Goal: Use online tool/utility: Utilize a website feature to perform a specific function

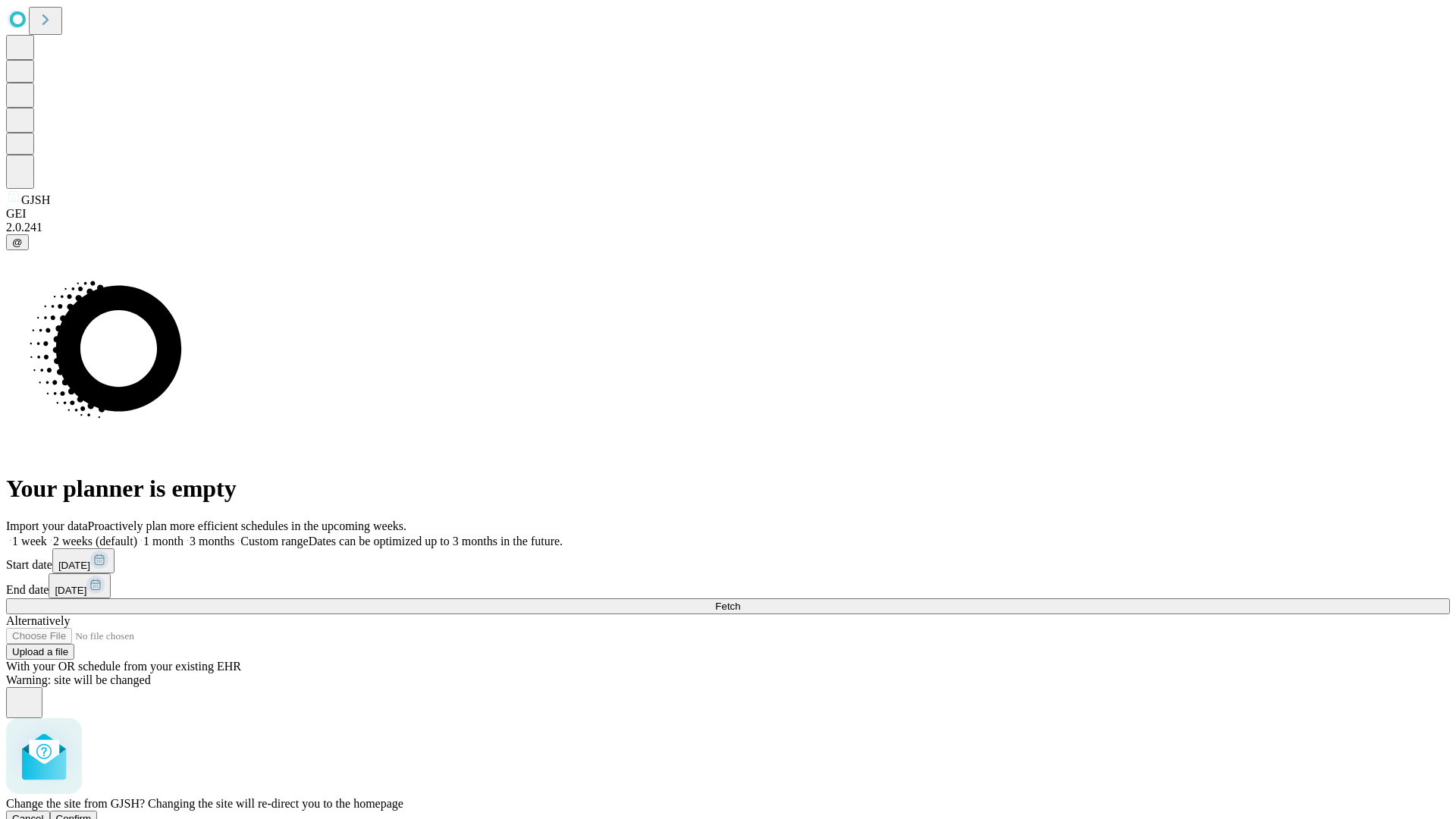
click at [92, 813] on span "Confirm" at bounding box center [73, 818] width 36 height 11
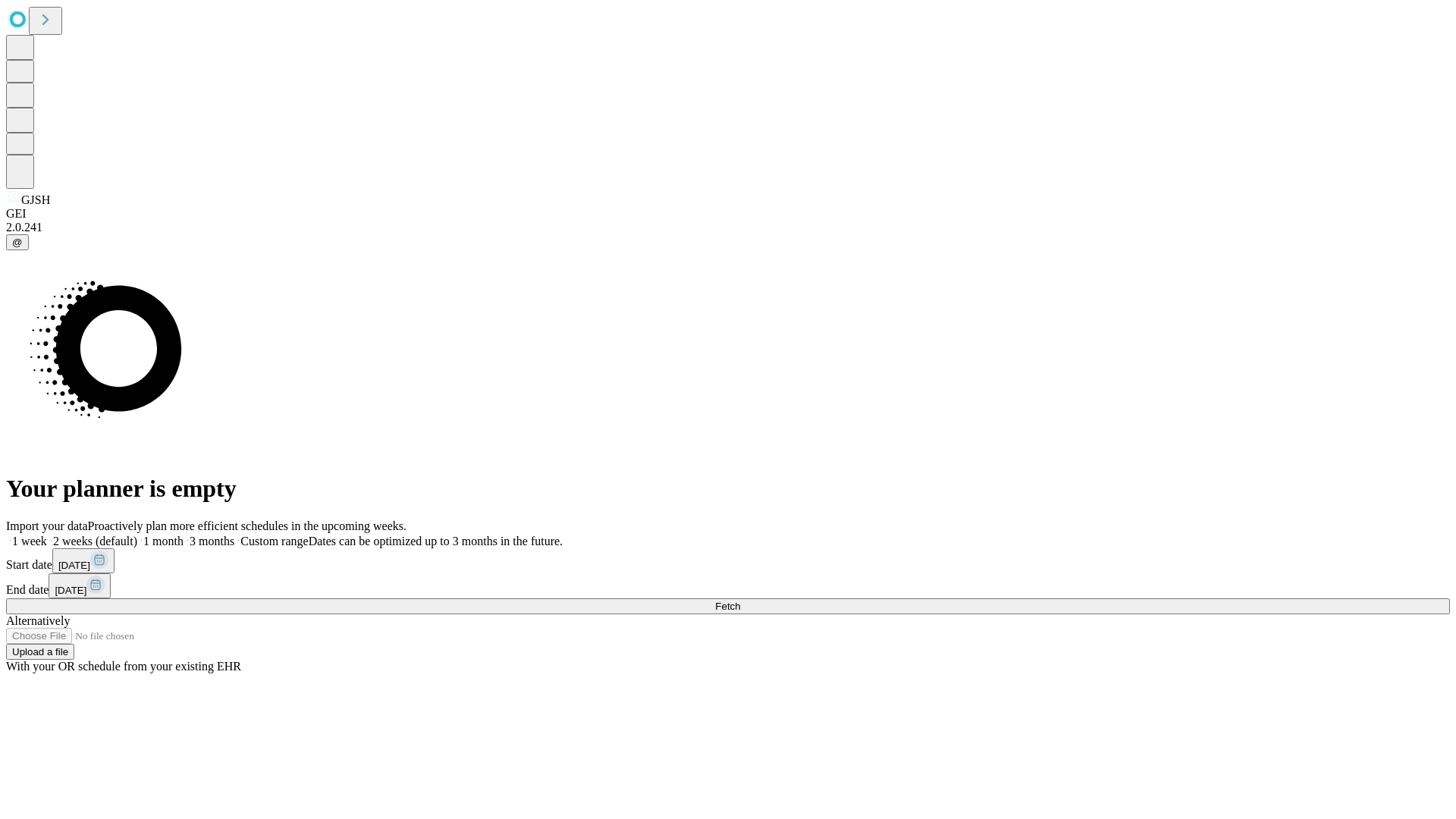
click at [47, 534] on label "1 week" at bounding box center [27, 541] width 41 height 13
click at [740, 600] on span "Fetch" at bounding box center [727, 606] width 25 height 11
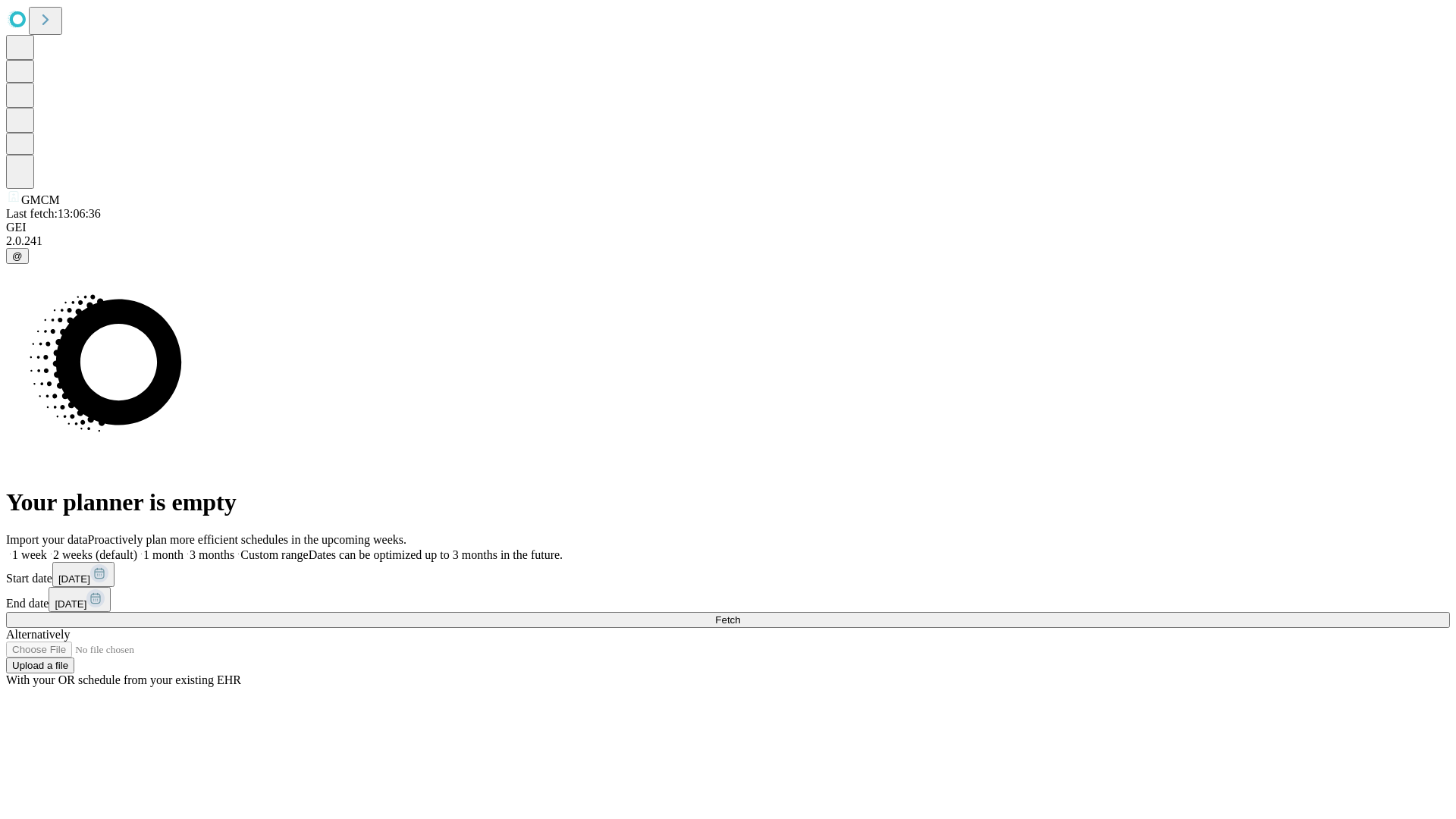
click at [47, 548] on label "1 week" at bounding box center [27, 555] width 41 height 13
click at [740, 614] on span "Fetch" at bounding box center [727, 620] width 25 height 11
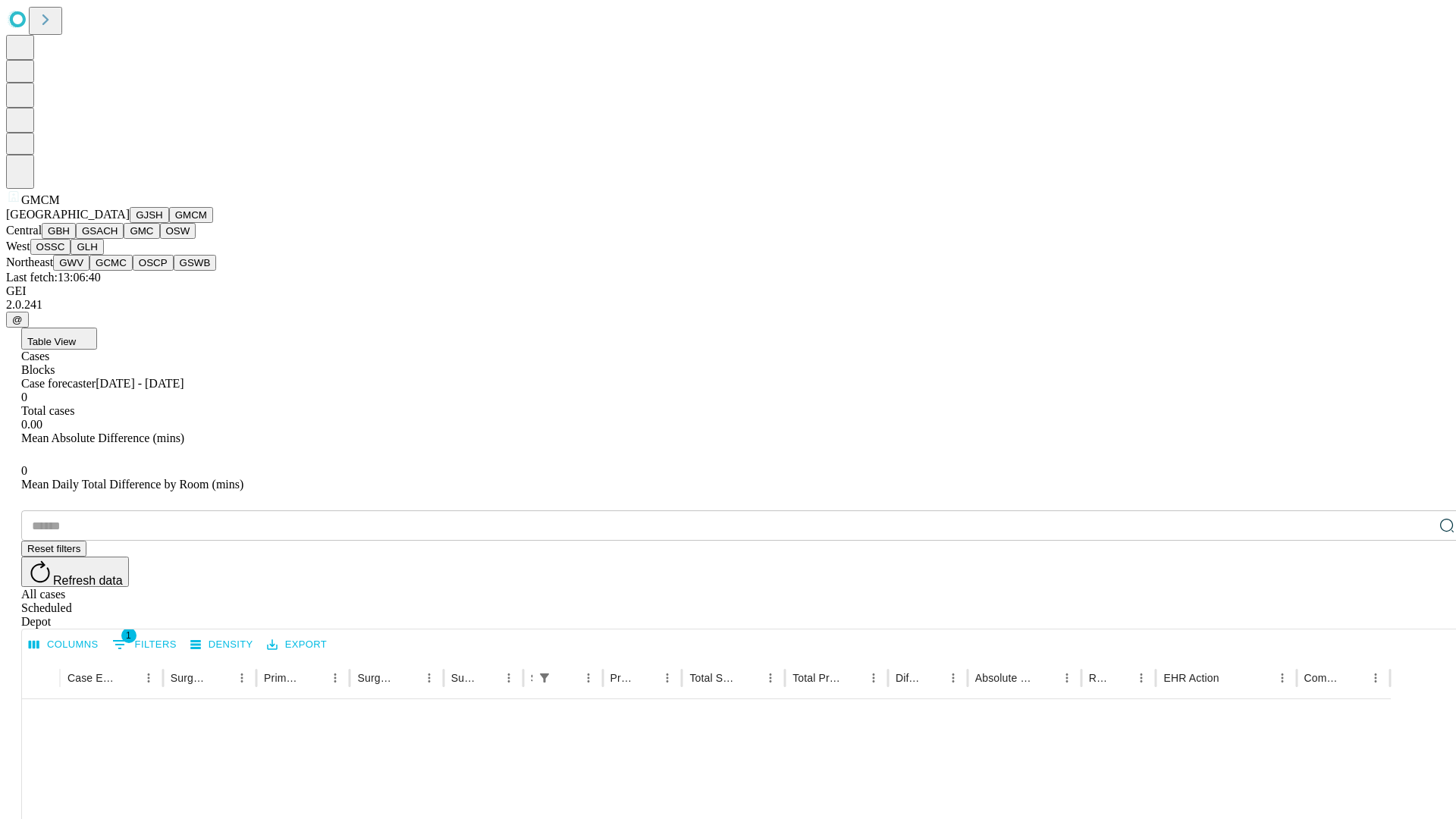
click at [76, 239] on button "GBH" at bounding box center [59, 231] width 34 height 16
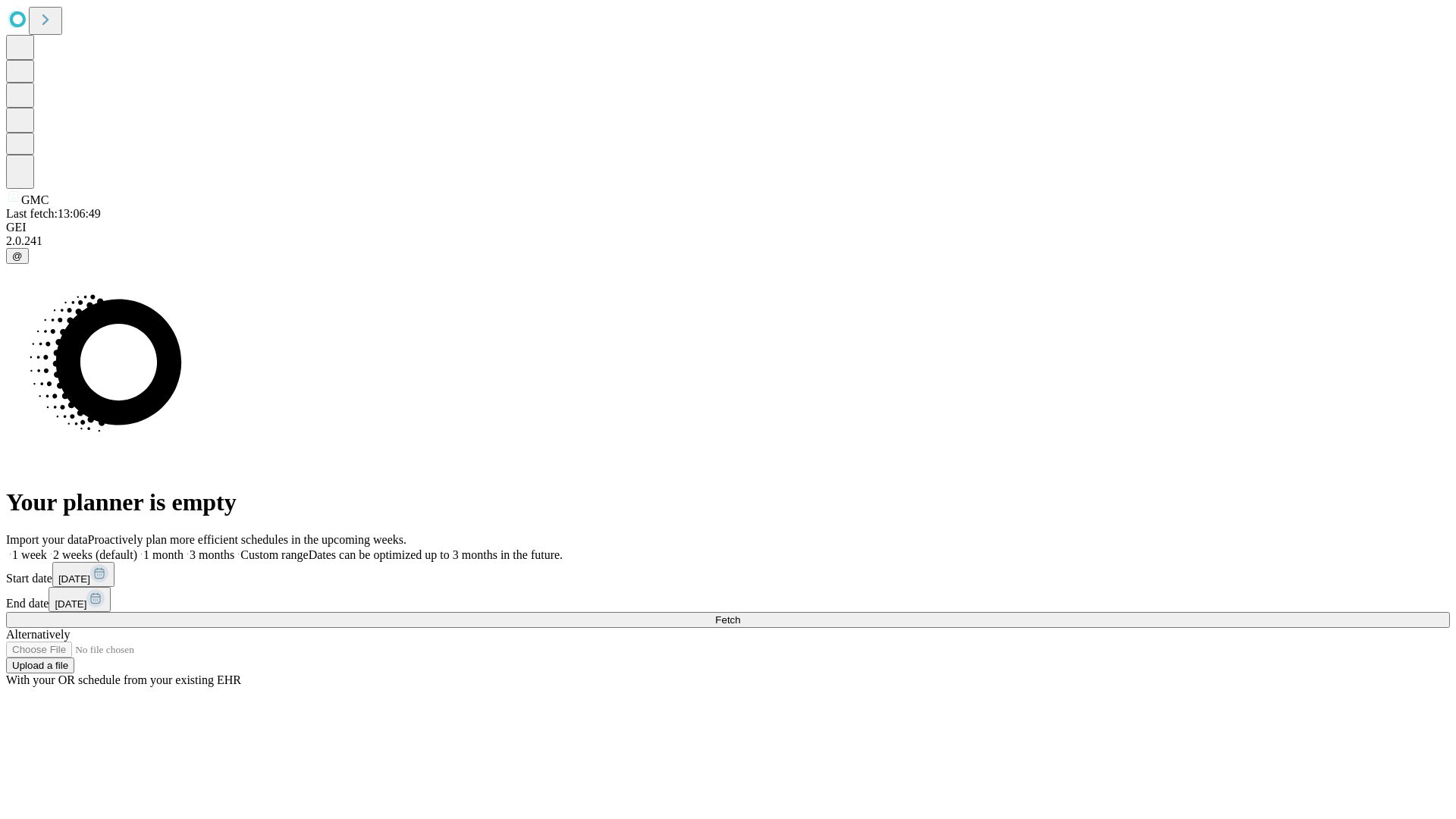
click at [47, 548] on label "1 week" at bounding box center [27, 555] width 41 height 13
click at [740, 614] on span "Fetch" at bounding box center [727, 620] width 25 height 11
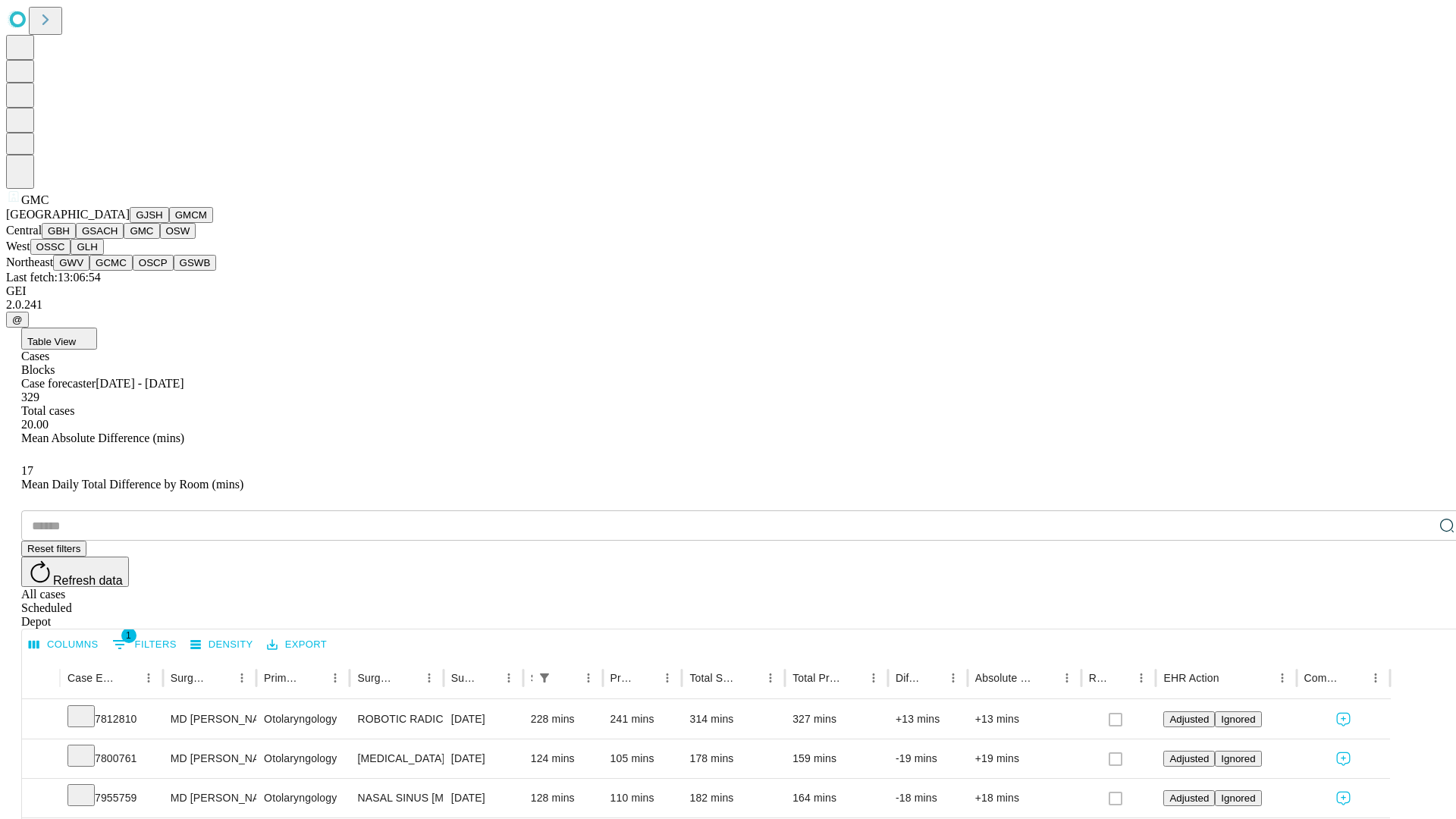
click at [160, 239] on button "OSW" at bounding box center [178, 231] width 37 height 16
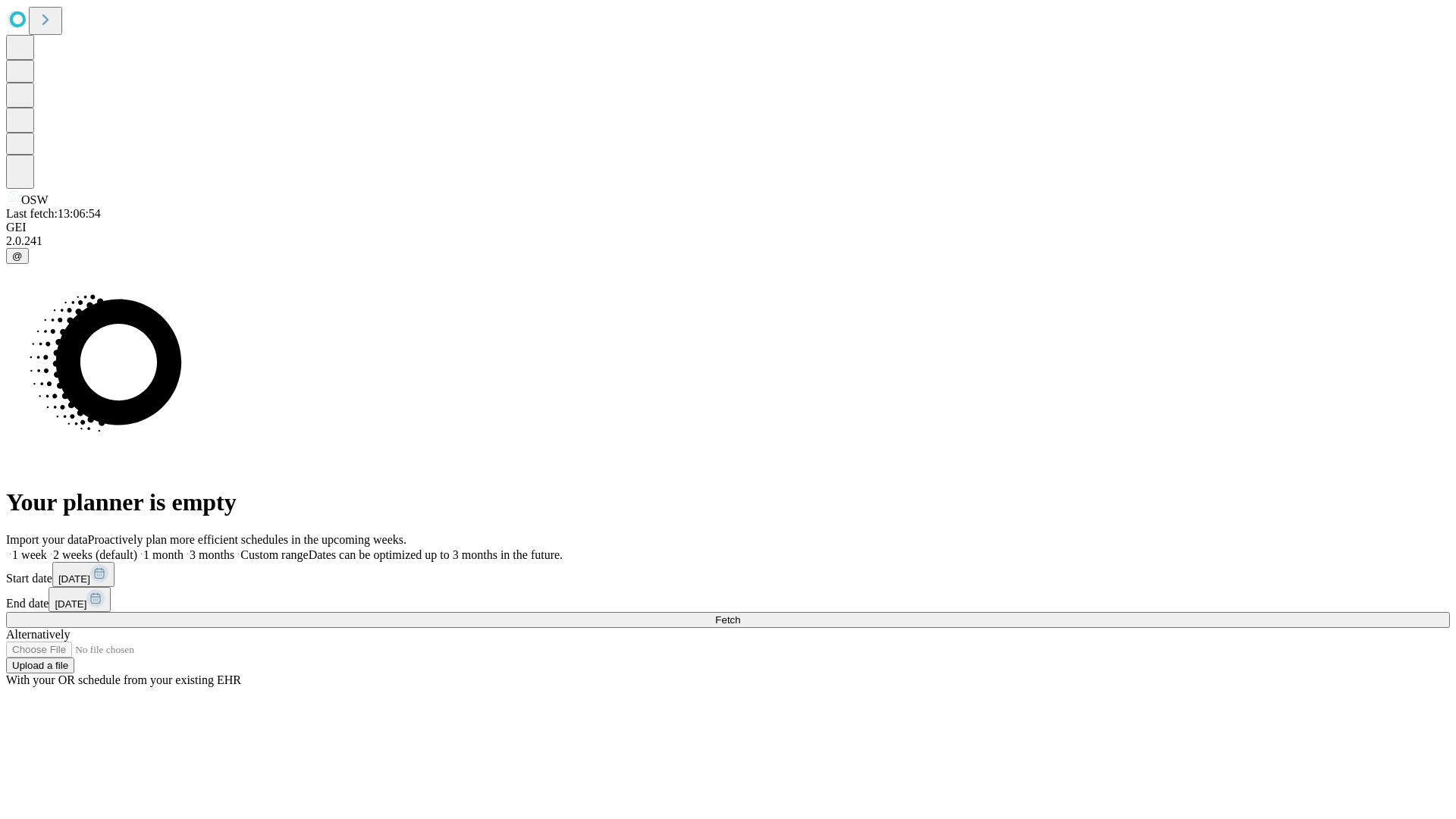
click at [47, 548] on label "1 week" at bounding box center [27, 555] width 41 height 13
click at [740, 614] on span "Fetch" at bounding box center [727, 620] width 25 height 11
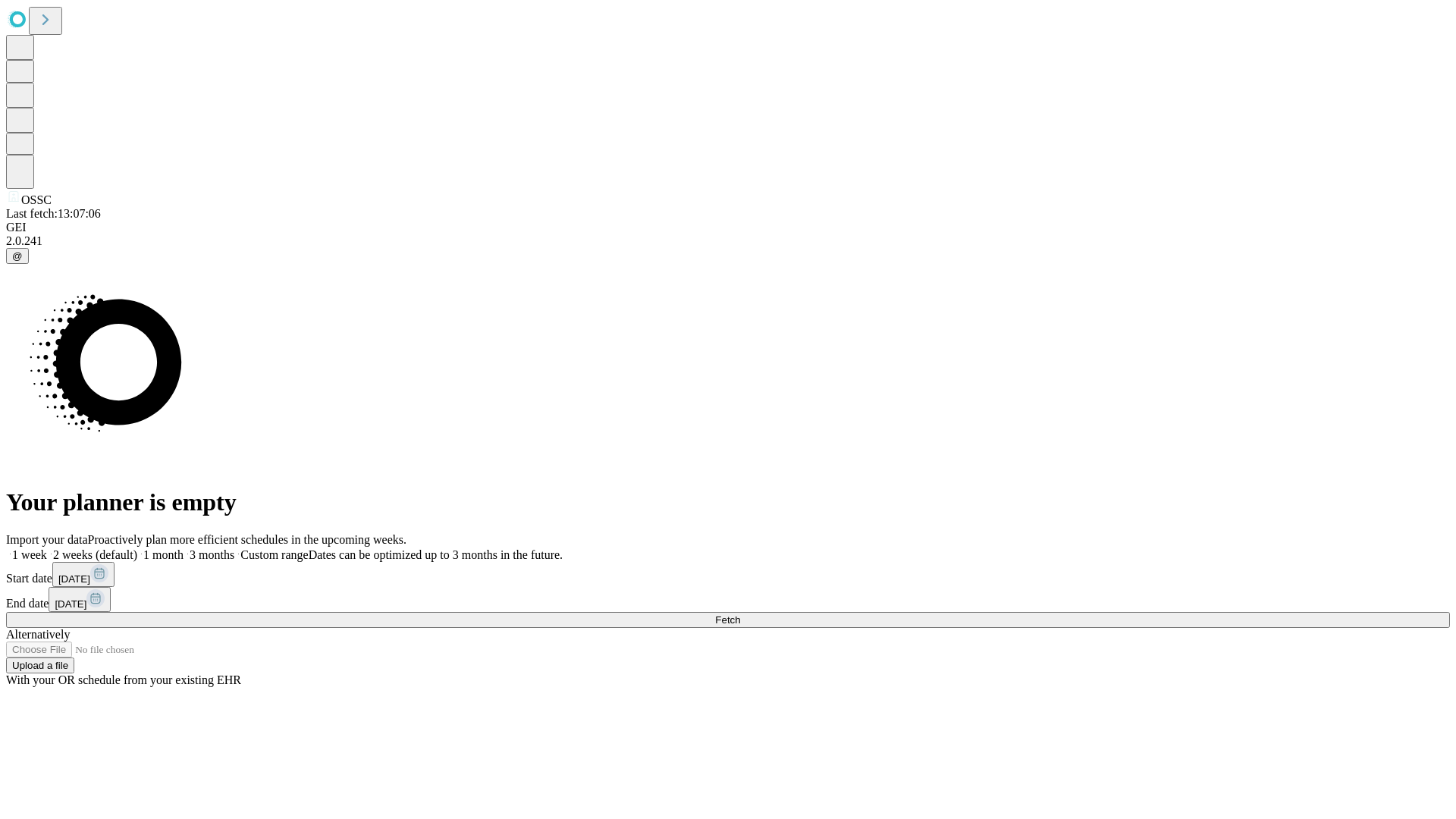
click at [47, 548] on label "1 week" at bounding box center [27, 555] width 41 height 13
click at [740, 614] on span "Fetch" at bounding box center [727, 620] width 25 height 11
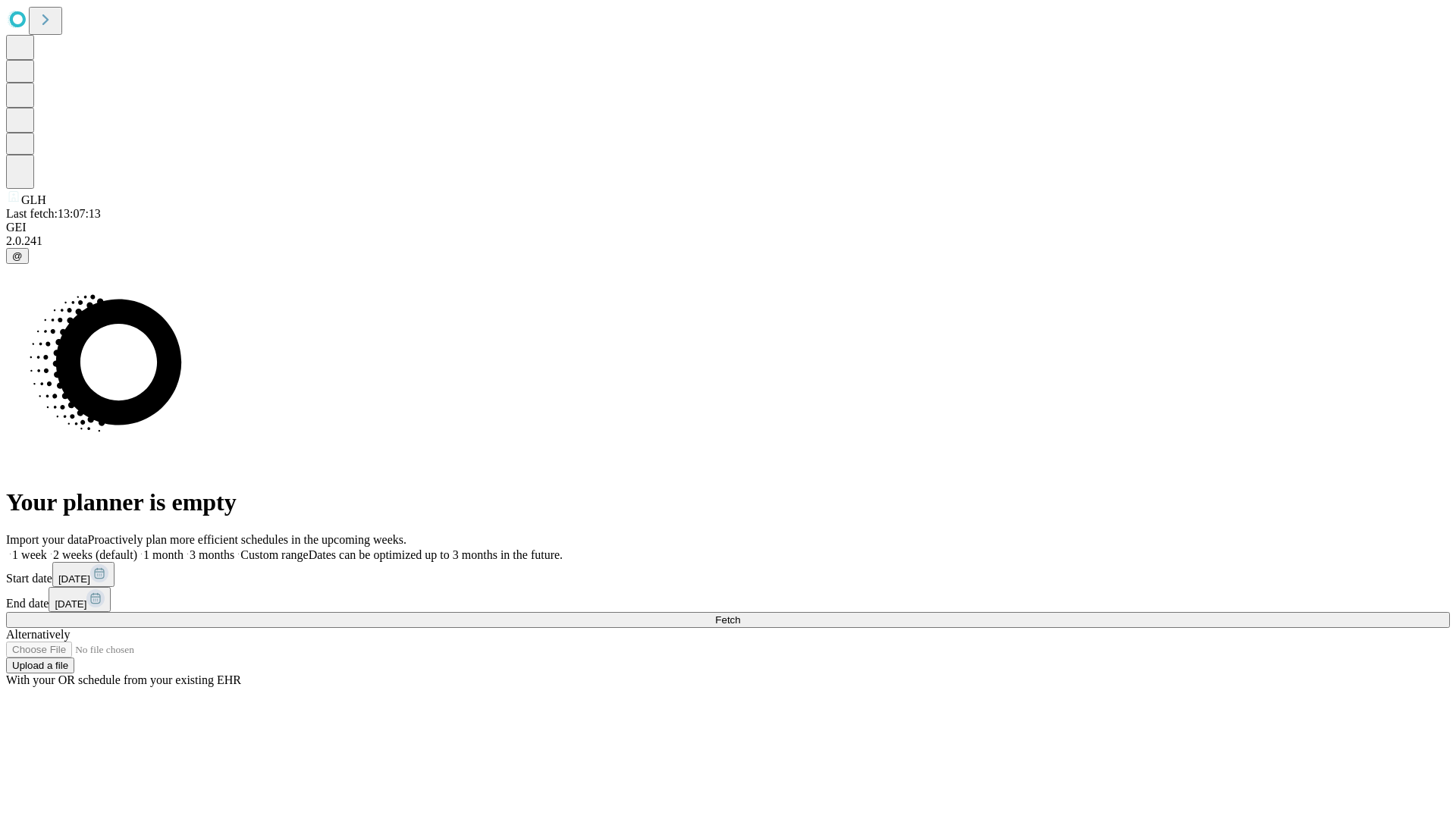
click at [47, 548] on label "1 week" at bounding box center [27, 555] width 41 height 13
click at [740, 614] on span "Fetch" at bounding box center [727, 620] width 25 height 11
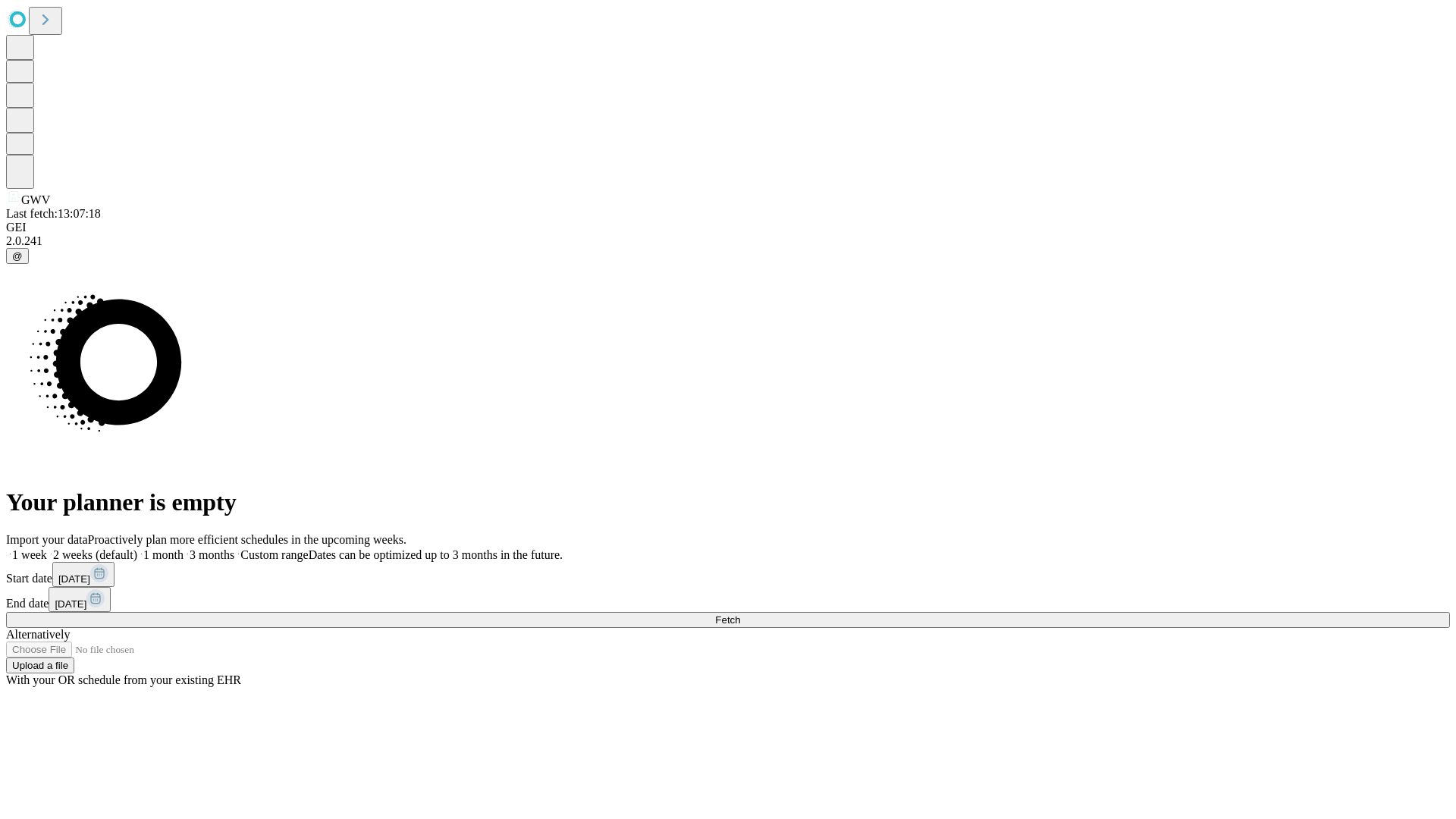
click at [740, 614] on span "Fetch" at bounding box center [727, 620] width 25 height 11
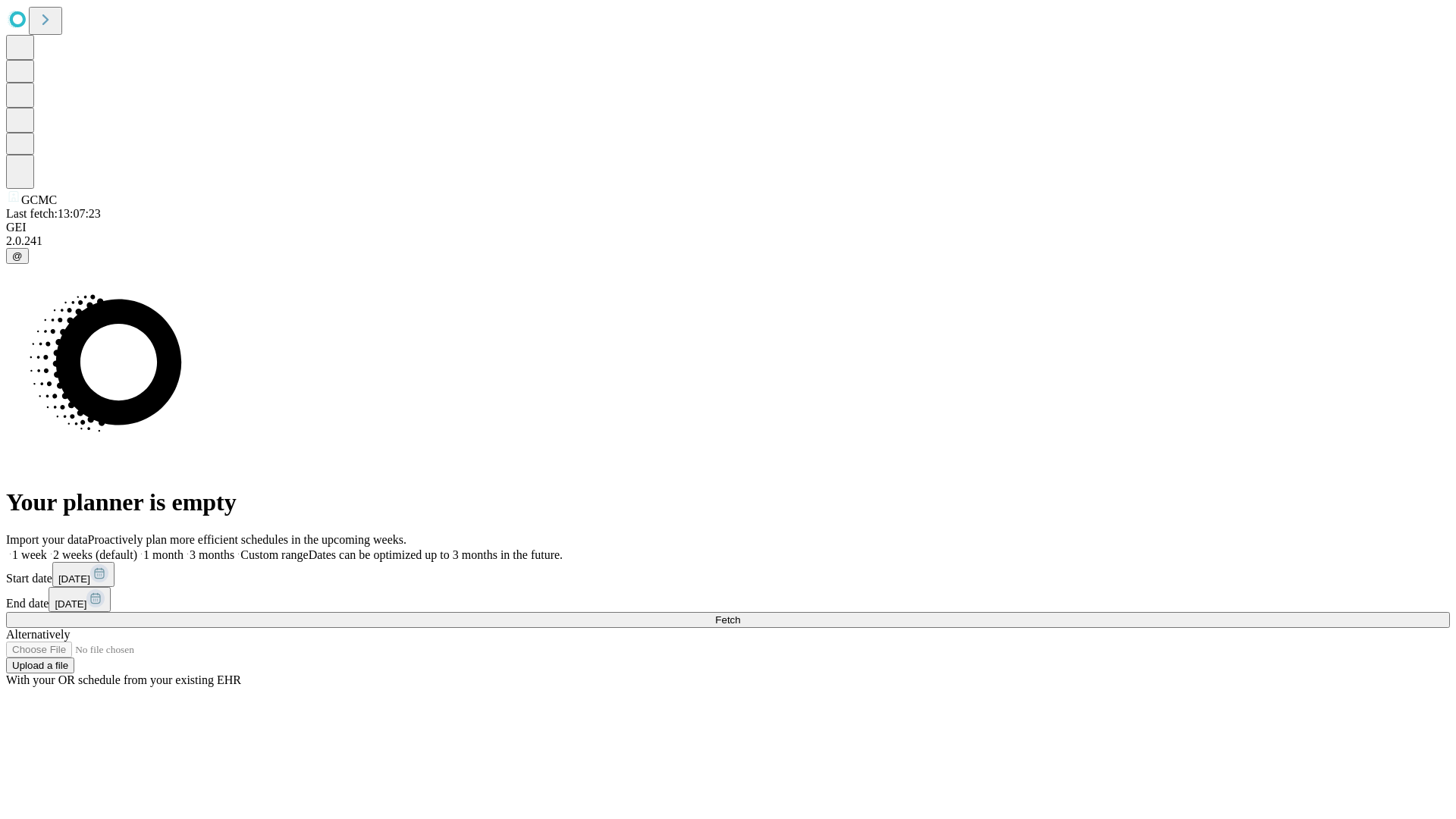
click at [47, 548] on label "1 week" at bounding box center [27, 555] width 41 height 13
click at [740, 614] on span "Fetch" at bounding box center [727, 620] width 25 height 11
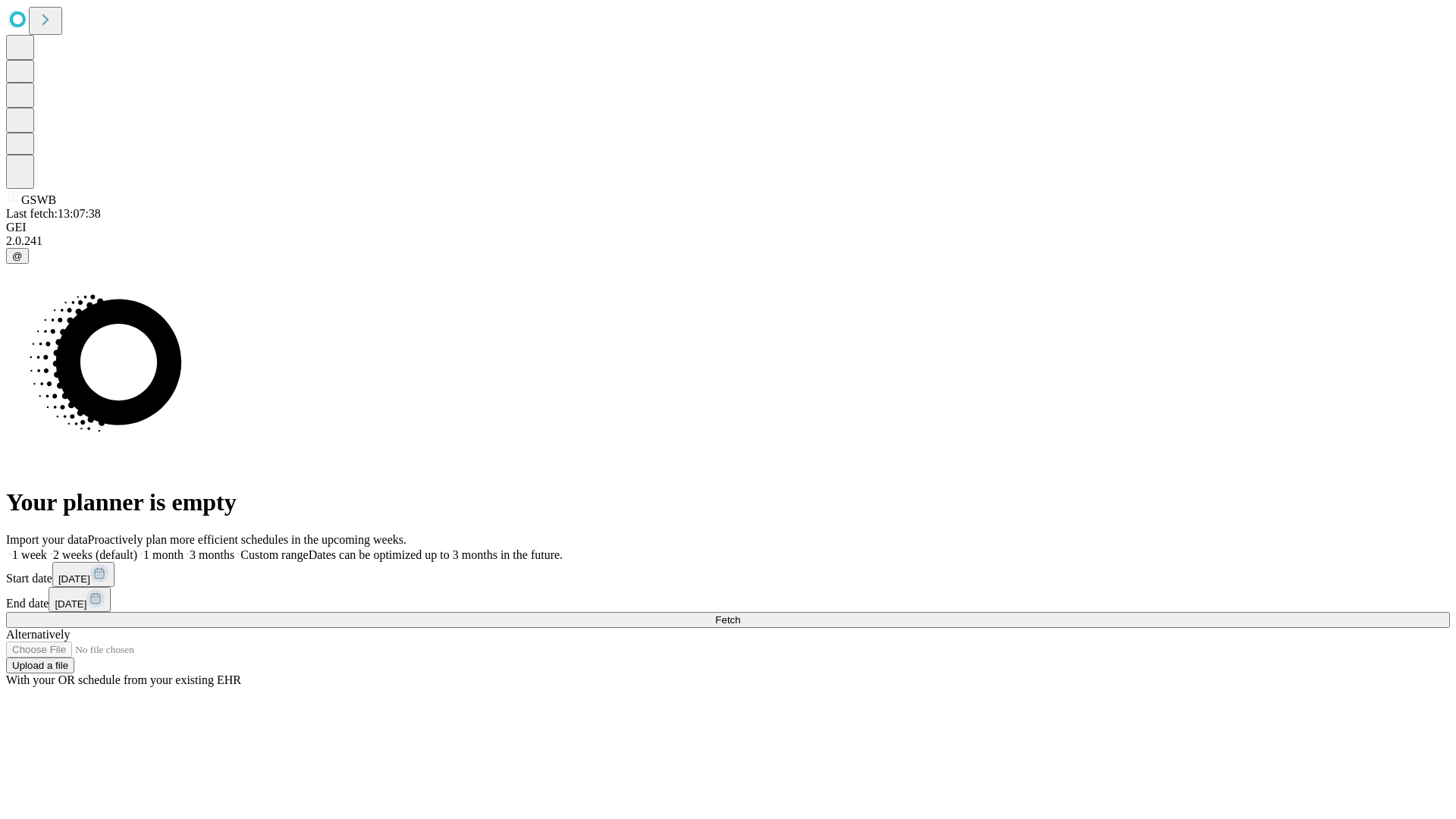
click at [47, 548] on label "1 week" at bounding box center [27, 555] width 41 height 13
click at [740, 614] on span "Fetch" at bounding box center [727, 620] width 25 height 11
